Goal: Task Accomplishment & Management: Manage account settings

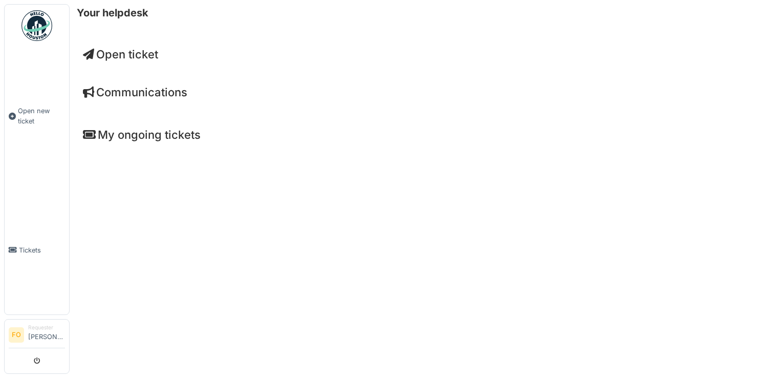
click at [137, 50] on span "Open ticket" at bounding box center [120, 54] width 75 height 13
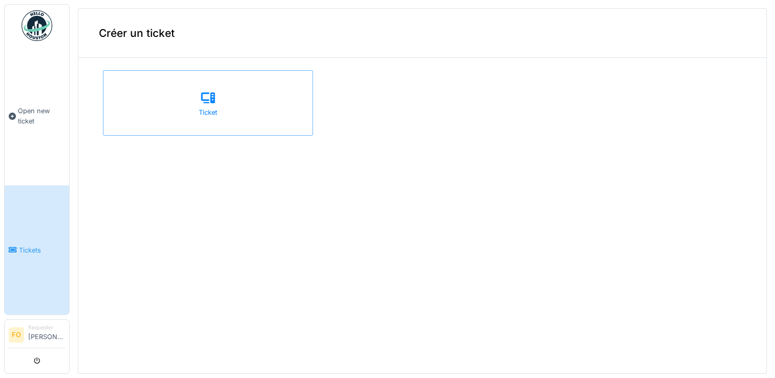
click at [46, 336] on li "Requester [PERSON_NAME]" at bounding box center [46, 335] width 37 height 22
